Goal: Task Accomplishment & Management: Use online tool/utility

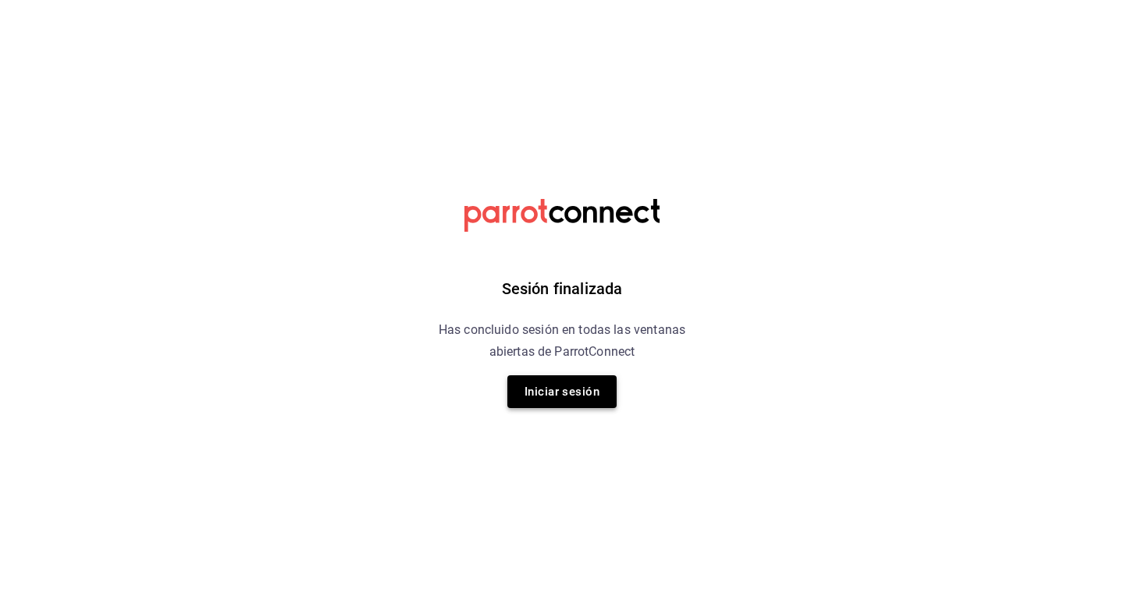
click at [578, 398] on button "Iniciar sesión" at bounding box center [561, 391] width 109 height 33
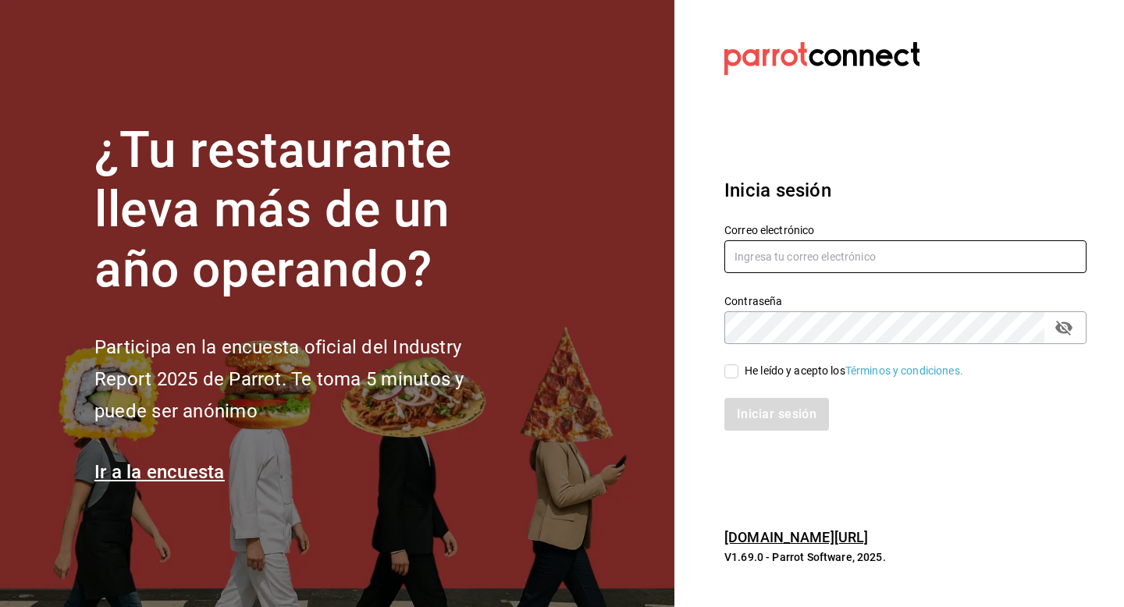
click at [847, 269] on input "text" at bounding box center [905, 256] width 362 height 33
type input "mar.callado2000@gmail.com"
click at [732, 372] on input "He leído y acepto los Términos y condiciones." at bounding box center [731, 371] width 14 height 14
checkbox input "true"
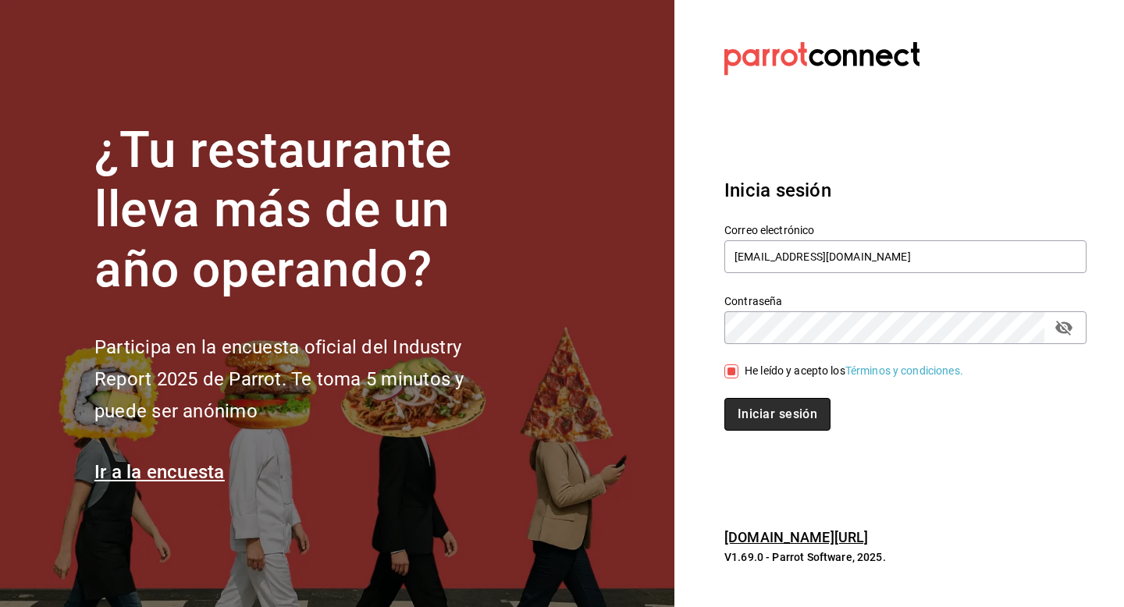
click at [749, 402] on button "Iniciar sesión" at bounding box center [777, 414] width 106 height 33
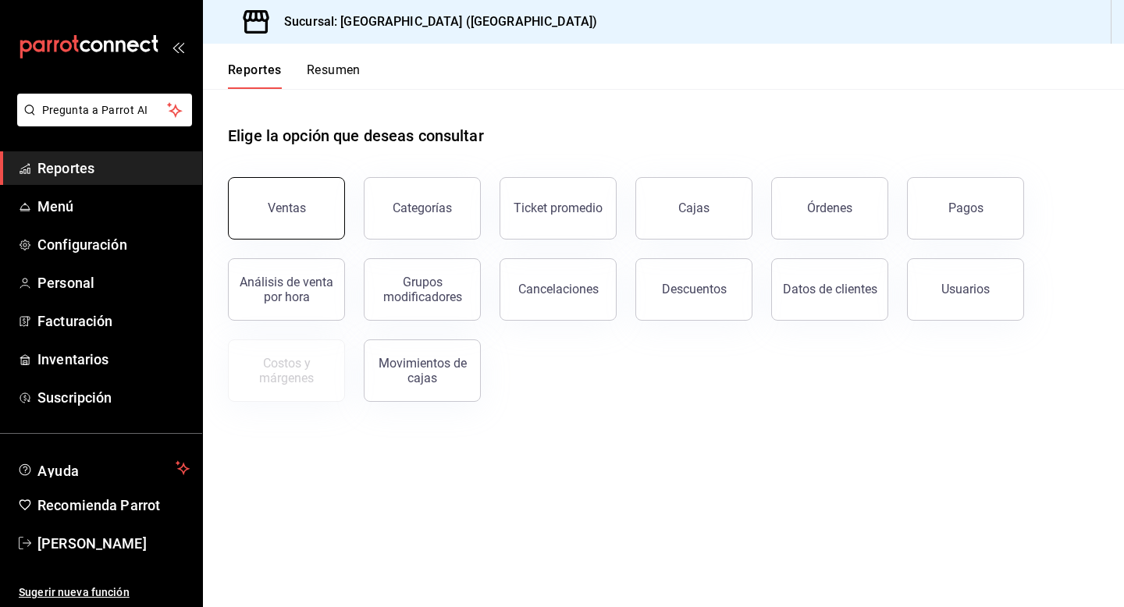
click at [278, 210] on div "Ventas" at bounding box center [287, 208] width 38 height 15
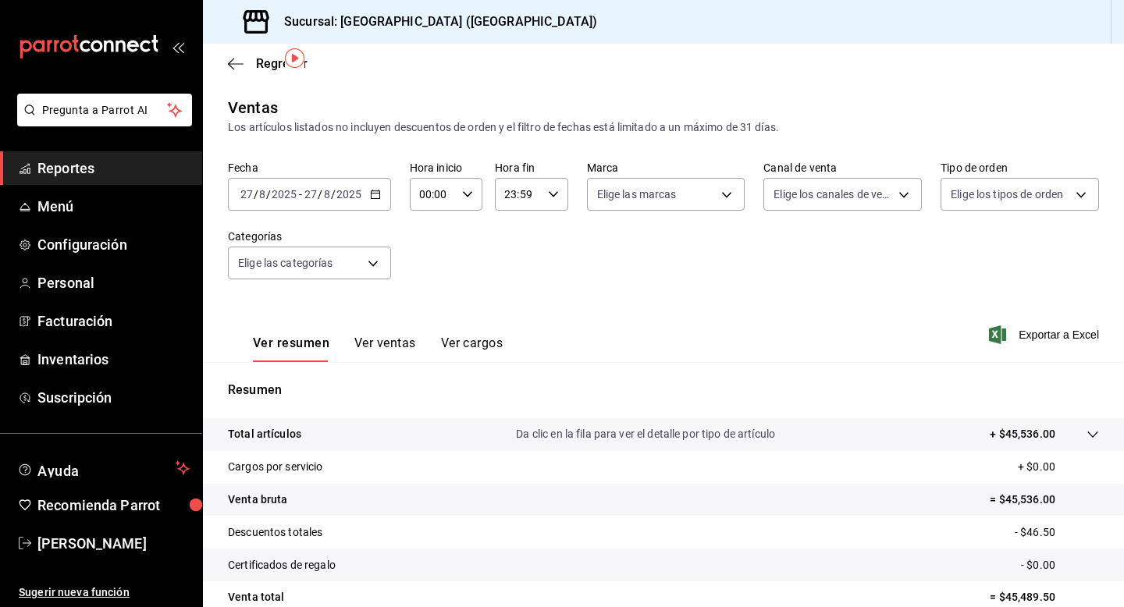
scroll to position [140, 0]
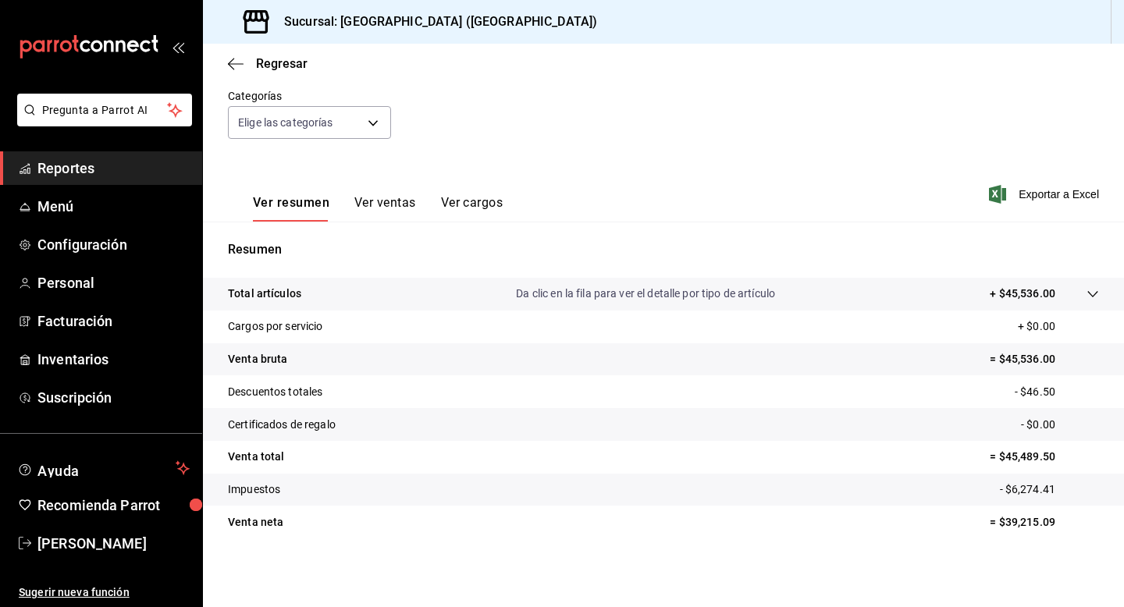
click at [387, 213] on button "Ver ventas" at bounding box center [385, 208] width 62 height 27
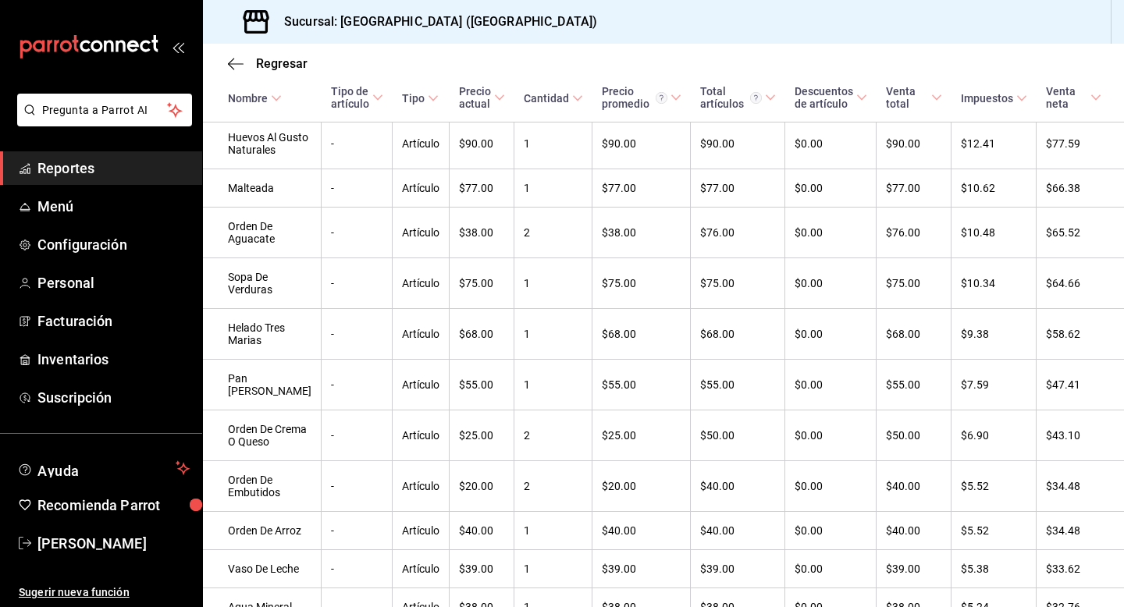
scroll to position [3496, 0]
